Goal: Transaction & Acquisition: Purchase product/service

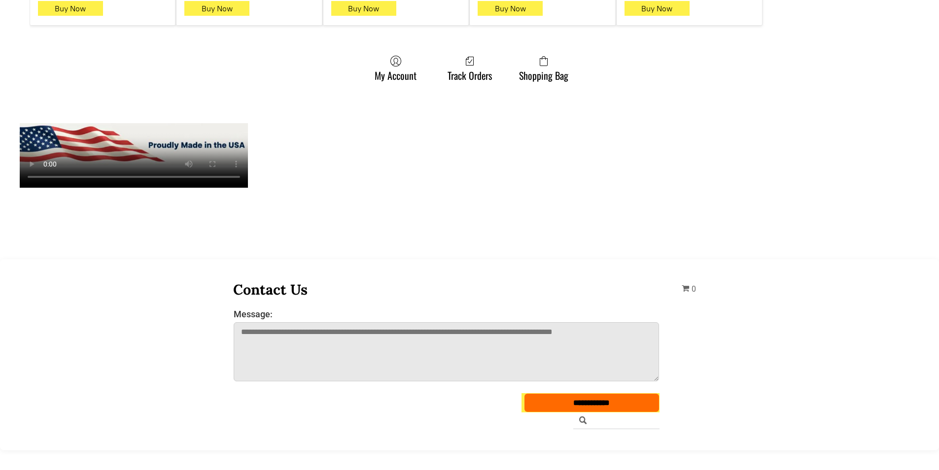
scroll to position [838, 0]
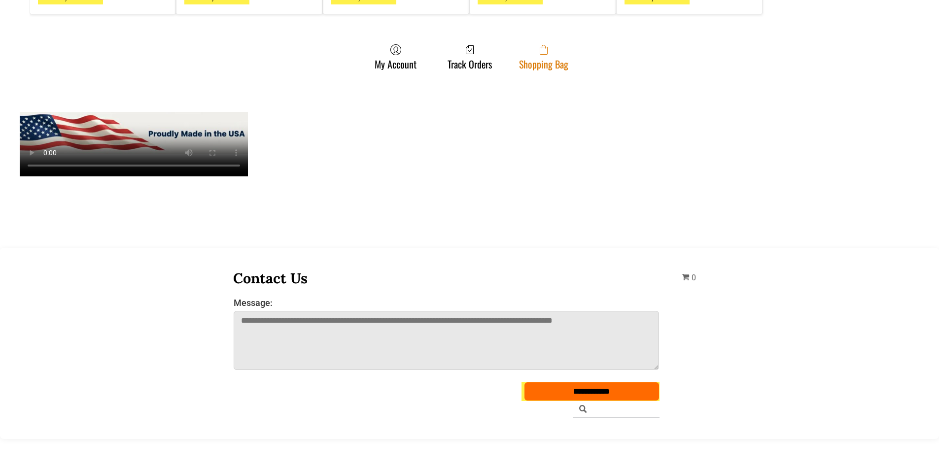
click at [535, 47] on link "Shopping Bag" at bounding box center [543, 57] width 59 height 26
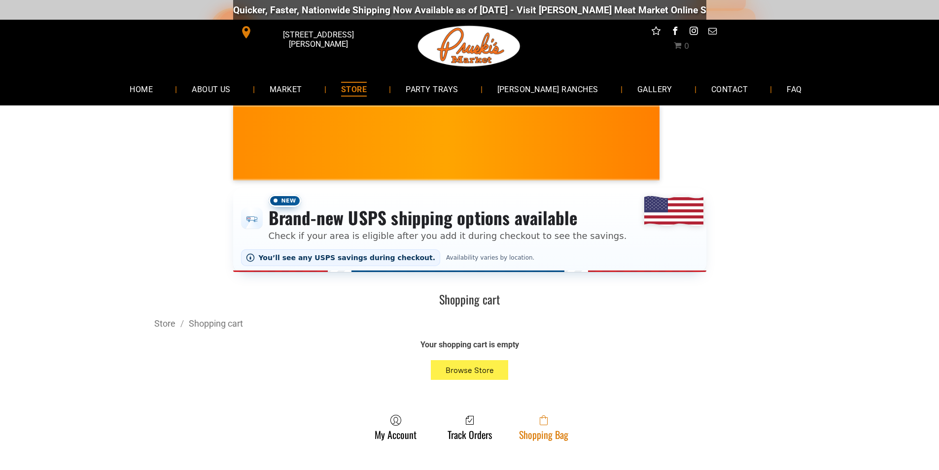
click at [566, 440] on link "Shopping Bag" at bounding box center [543, 428] width 59 height 26
click at [547, 420] on icon at bounding box center [544, 422] width 8 height 8
click at [527, 434] on link "Shopping Bag" at bounding box center [543, 428] width 59 height 26
